Goal: Find specific page/section: Find specific page/section

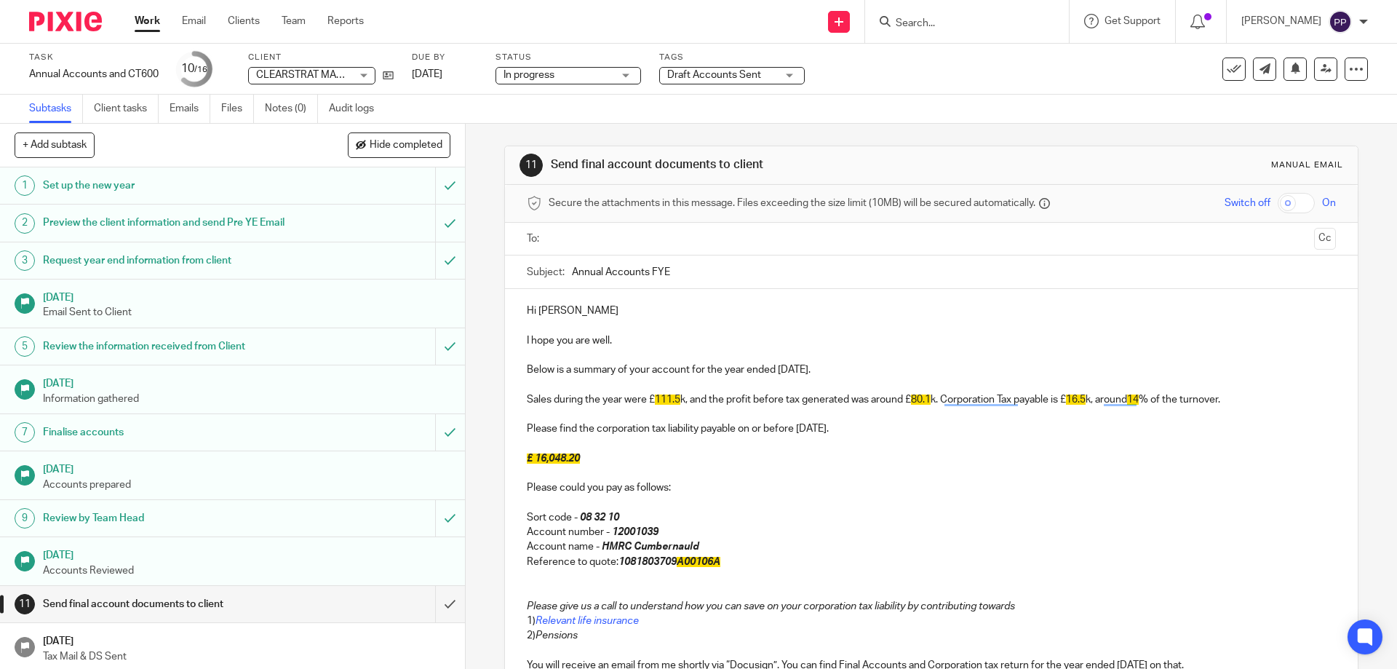
click at [922, 23] on input "Search" at bounding box center [959, 23] width 131 height 13
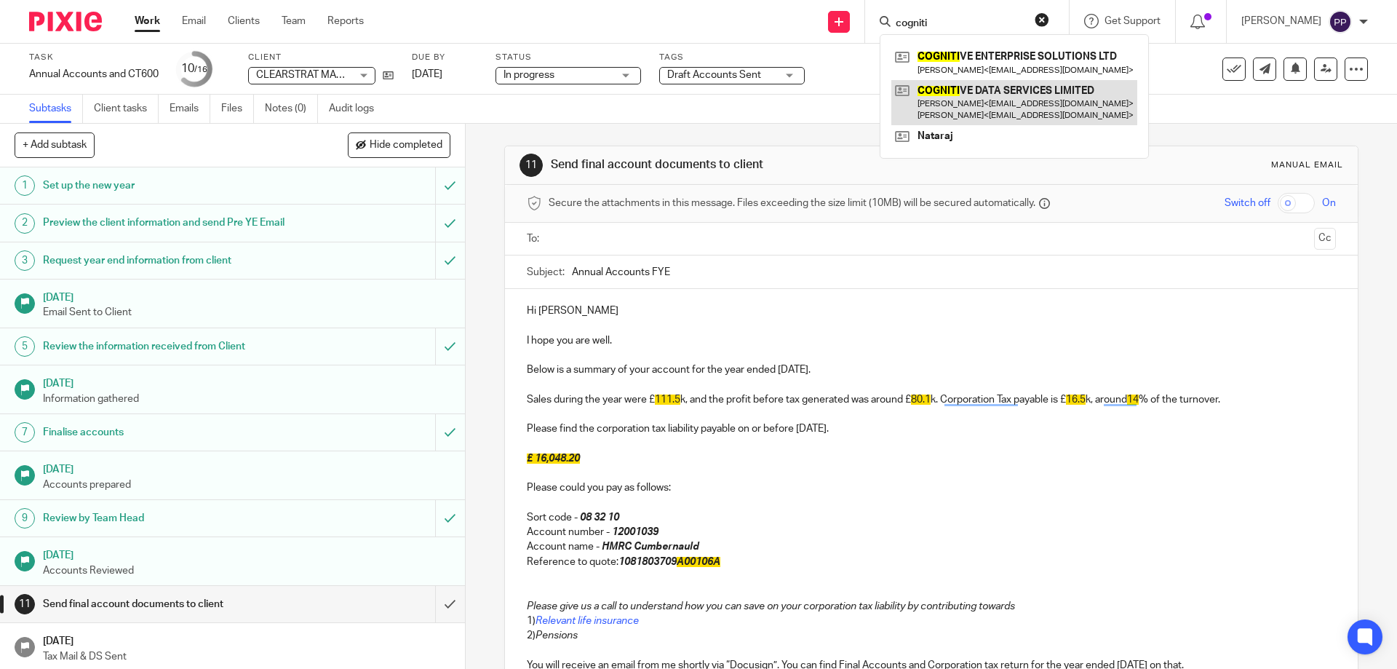
type input "cogniti"
click at [975, 114] on link at bounding box center [1014, 102] width 246 height 45
click at [975, 104] on link at bounding box center [1014, 102] width 246 height 45
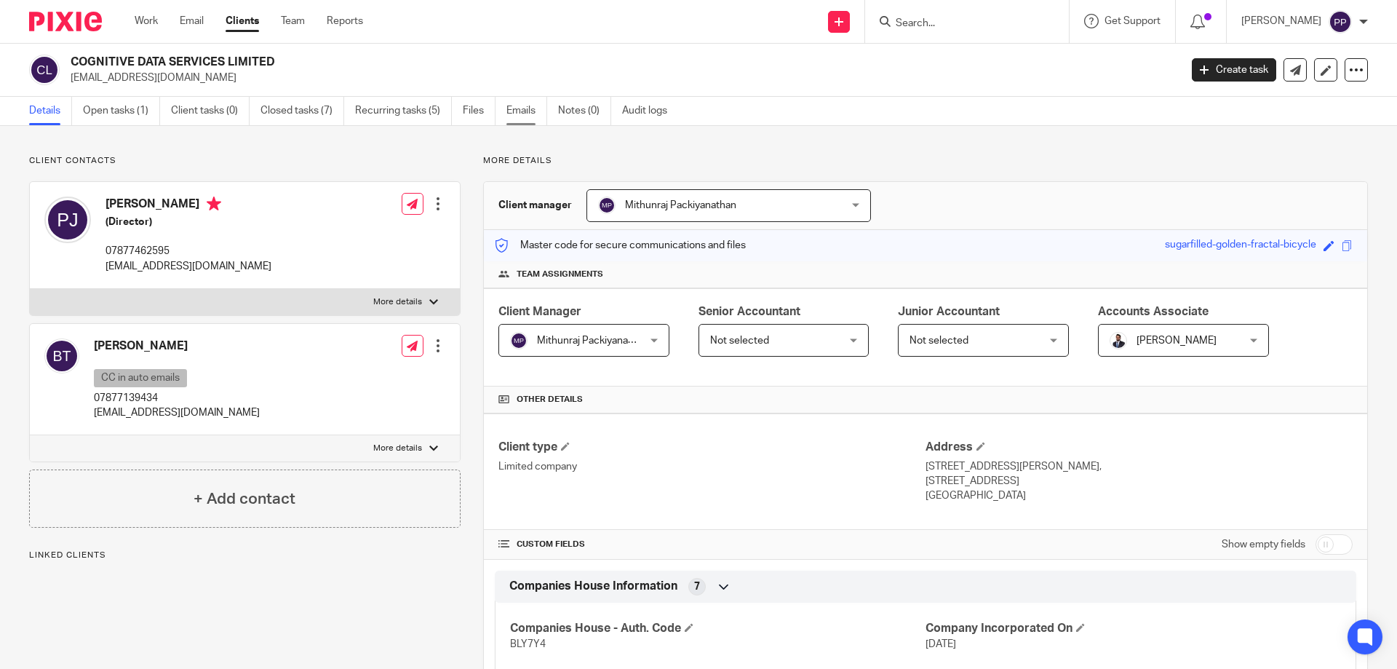
click at [523, 105] on link "Emails" at bounding box center [526, 111] width 41 height 28
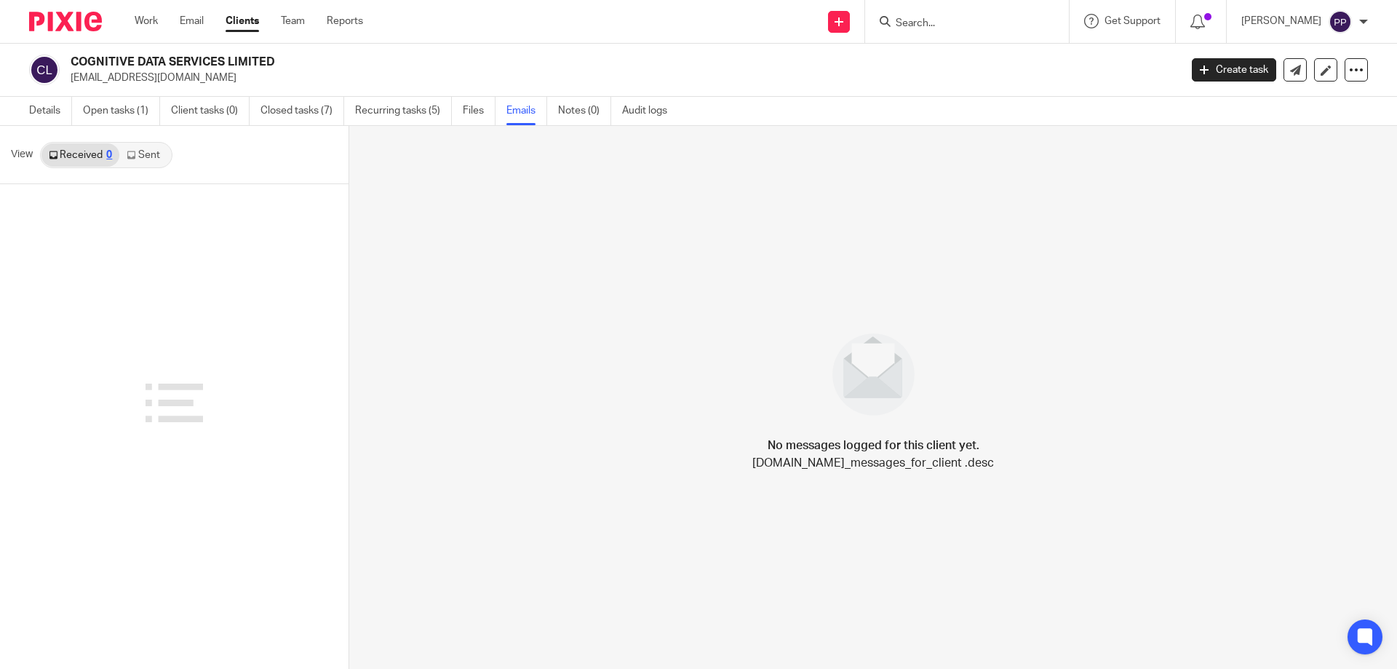
click at [134, 159] on icon at bounding box center [131, 155] width 9 height 9
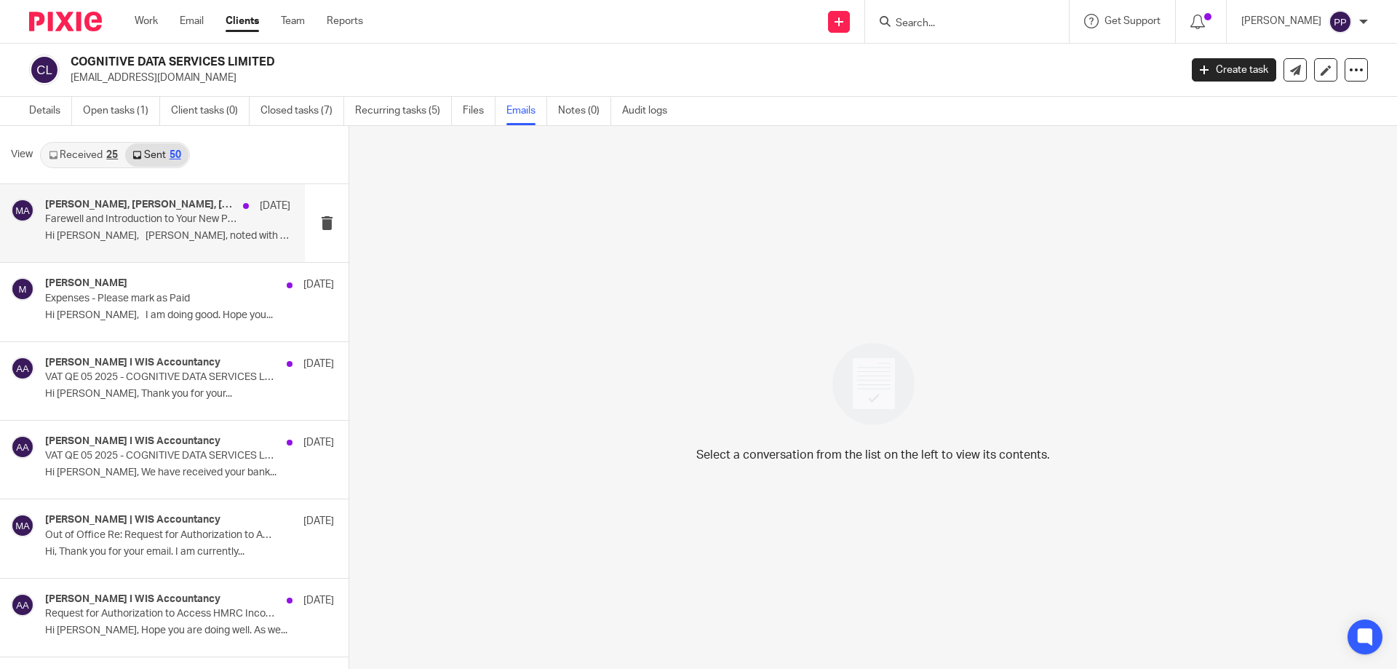
click at [130, 250] on div "[PERSON_NAME], [PERSON_NAME], [PERSON_NAME].[PERSON_NAME], [PERSON_NAME], moksh…" at bounding box center [152, 223] width 305 height 78
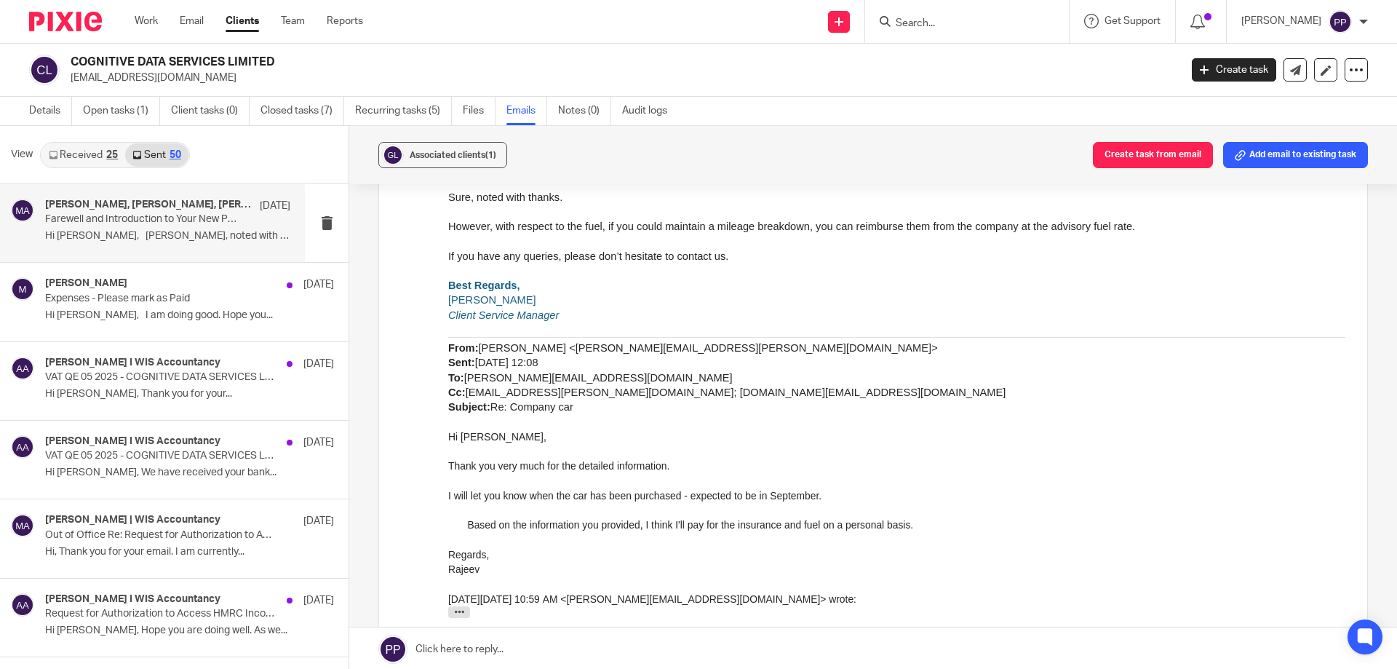
scroll to position [5972, 0]
